Goal: Find specific page/section: Find specific page/section

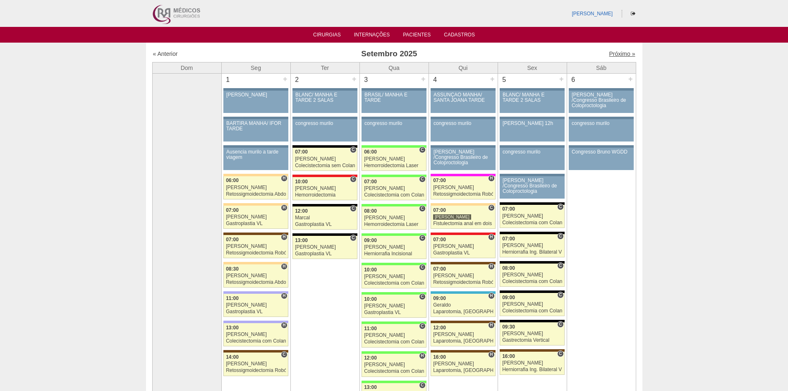
click at [620, 52] on link "Próximo »" at bounding box center [622, 53] width 26 height 7
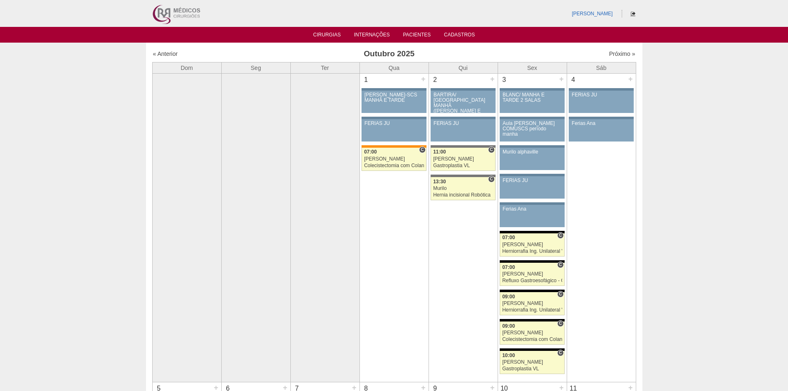
click at [631, 13] on icon at bounding box center [633, 13] width 5 height 5
